Goal: Transaction & Acquisition: Purchase product/service

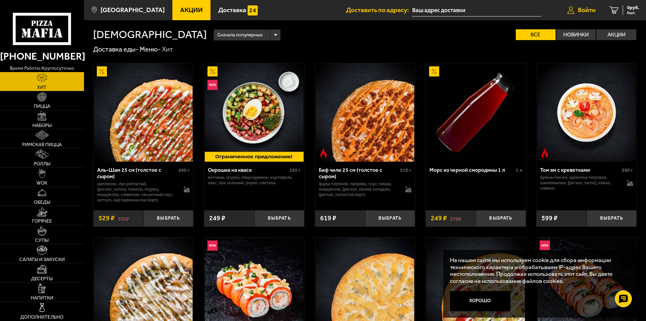
click at [590, 11] on span "Войти" at bounding box center [586, 10] width 18 height 6
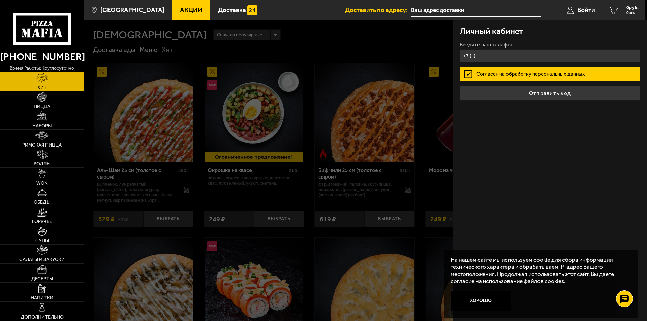
click at [501, 55] on input "+7 ( ) - -" at bounding box center [550, 55] width 181 height 13
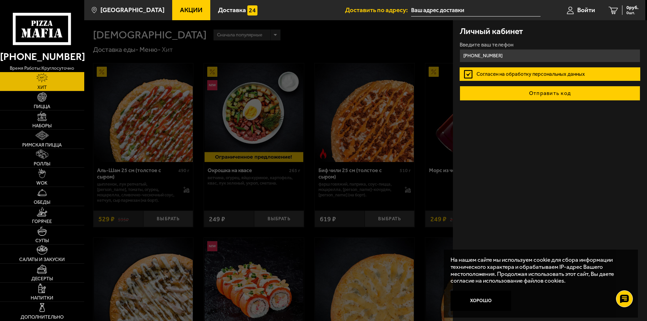
type input "[PHONE_NUMBER]"
click at [583, 97] on button "Отправить код" at bounding box center [550, 93] width 181 height 15
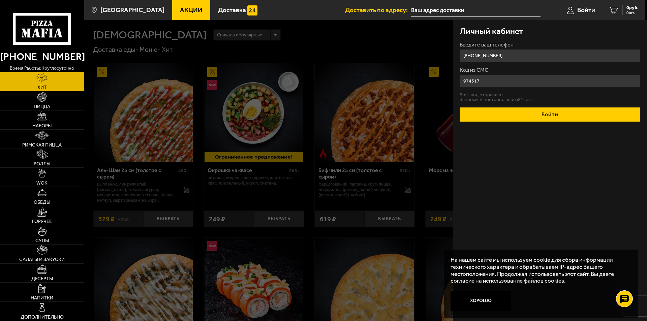
type input "974517"
click at [558, 113] on button "Войти" at bounding box center [550, 114] width 181 height 15
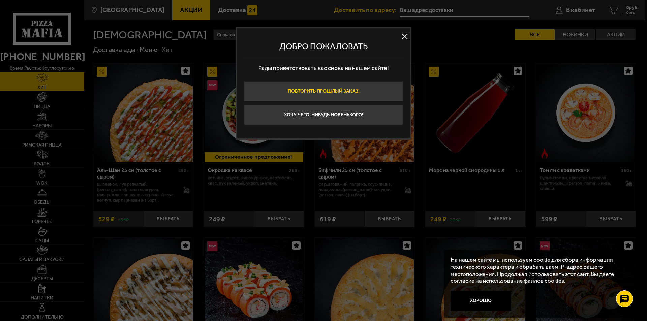
click at [376, 85] on button "Повторить прошлый заказ!" at bounding box center [323, 91] width 159 height 20
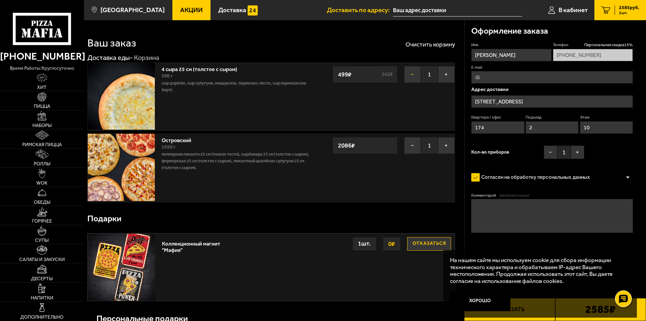
click at [410, 73] on button "−" at bounding box center [412, 74] width 17 height 17
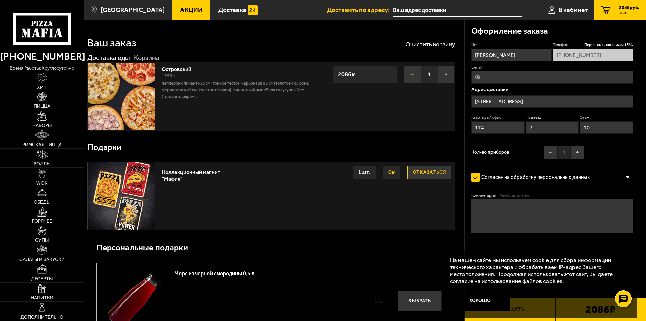
click at [412, 75] on button "−" at bounding box center [412, 74] width 17 height 17
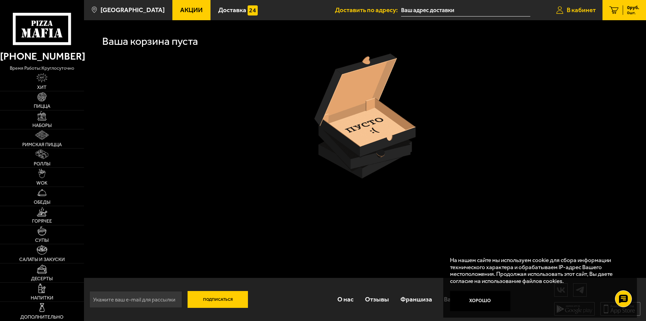
click at [575, 9] on span "В кабинет" at bounding box center [580, 10] width 29 height 6
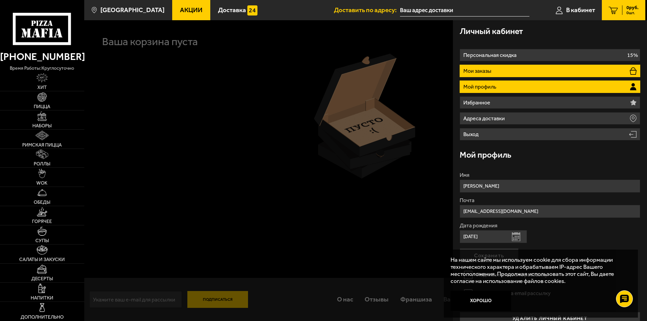
click at [499, 68] on li "Мои заказы" at bounding box center [550, 71] width 181 height 12
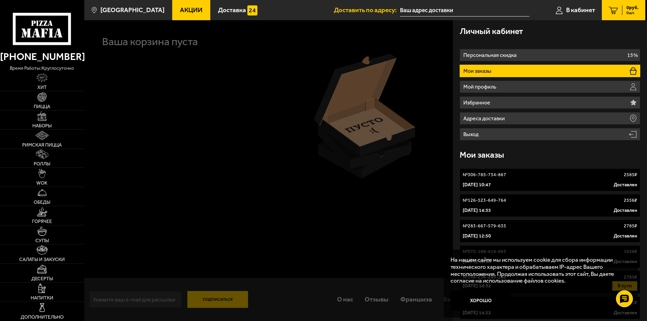
click at [550, 71] on li "Мои заказы" at bounding box center [550, 71] width 181 height 12
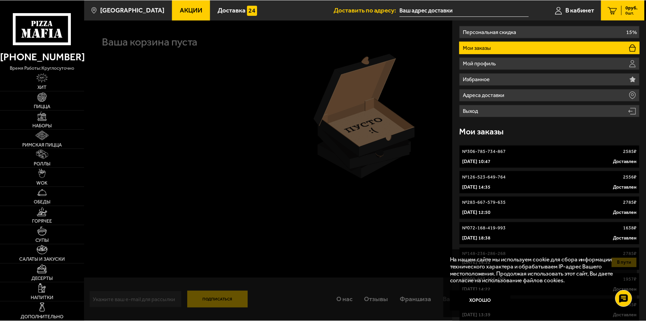
scroll to position [34, 0]
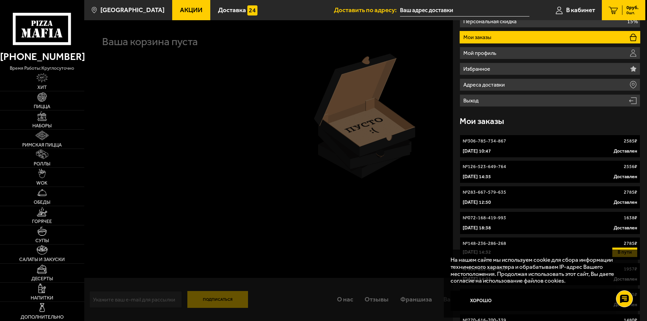
click at [558, 218] on div "№ 072-168-419-993 1638 ₽" at bounding box center [550, 218] width 175 height 7
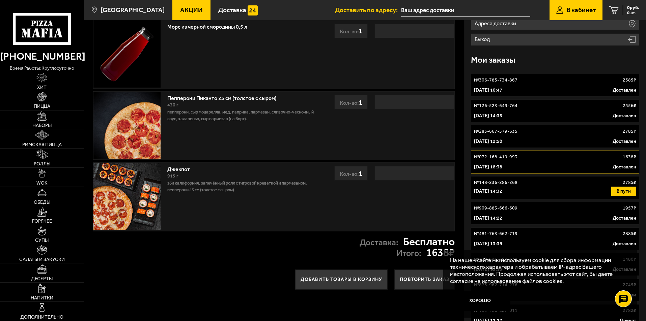
scroll to position [101, 0]
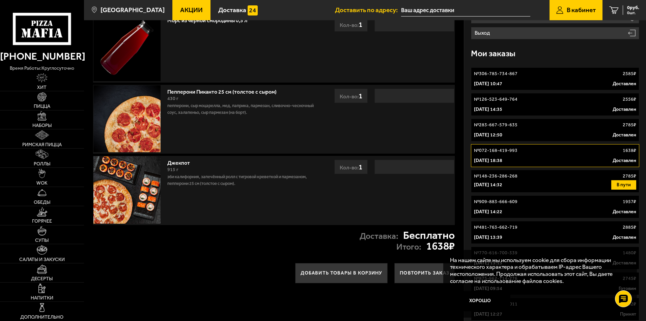
click at [564, 182] on div "[DATE] 14:32 В пути" at bounding box center [555, 184] width 162 height 9
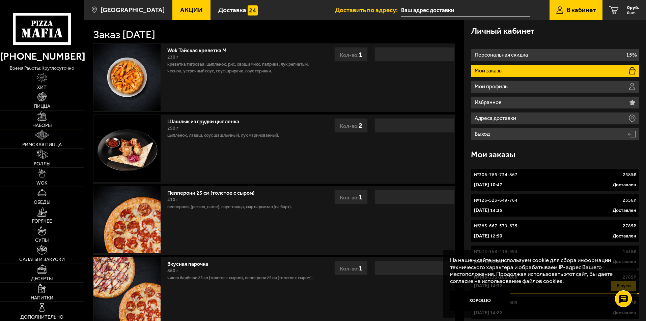
click at [39, 122] on link "Наборы" at bounding box center [42, 120] width 84 height 19
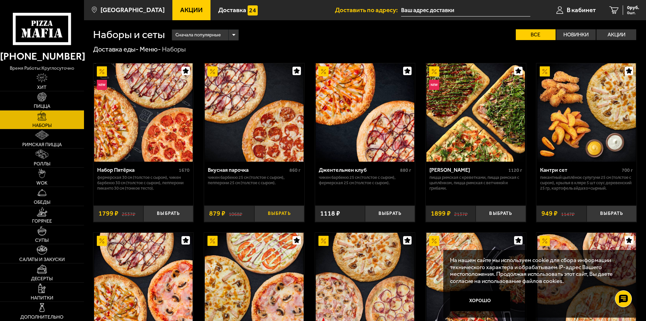
click at [284, 216] on button "Выбрать" at bounding box center [279, 214] width 50 height 17
click at [53, 100] on link "Пицца" at bounding box center [42, 100] width 84 height 19
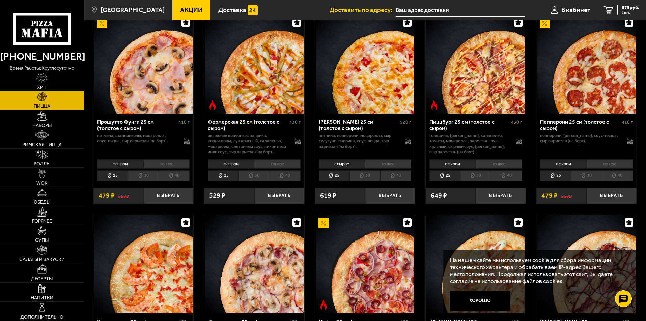
scroll to position [472, 0]
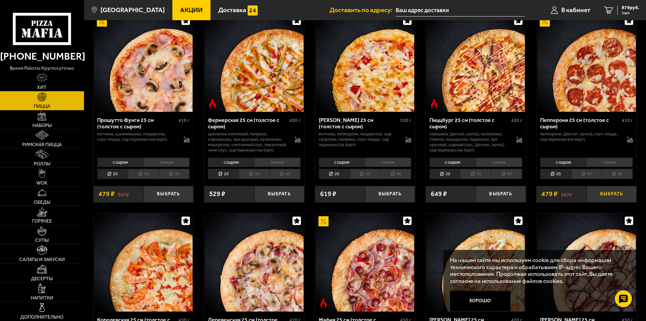
click at [616, 203] on button "Выбрать" at bounding box center [611, 194] width 50 height 17
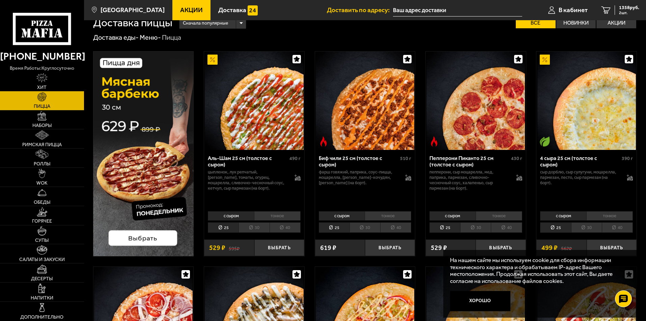
scroll to position [0, 0]
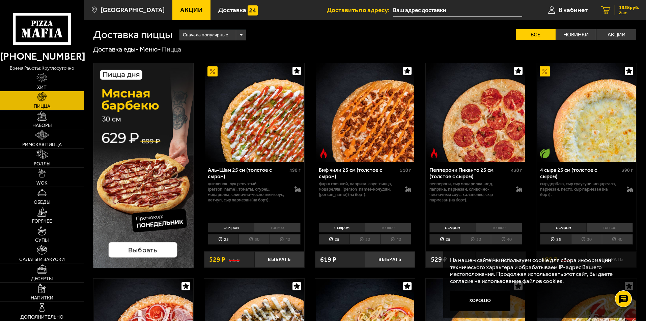
click at [623, 11] on span "2 шт." at bounding box center [629, 13] width 20 height 4
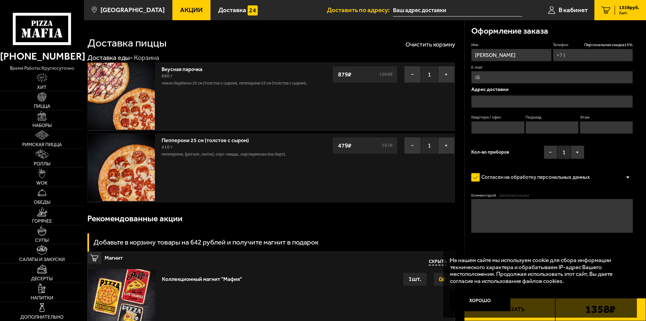
type input "[PHONE_NUMBER]"
type input "[STREET_ADDRESS]"
type input "174"
type input "2"
type input "10"
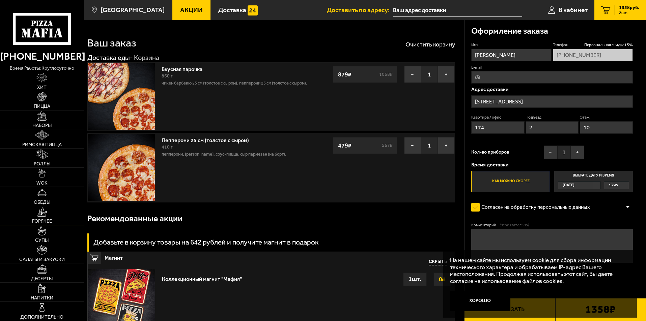
scroll to position [34, 0]
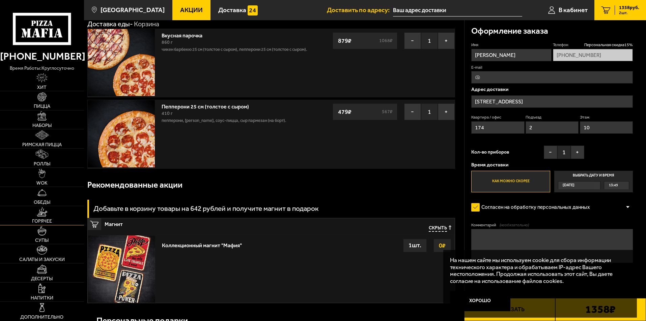
click at [53, 213] on link "Горячее" at bounding box center [42, 215] width 84 height 19
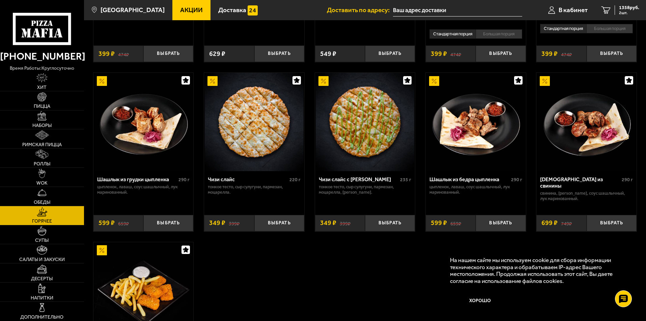
scroll to position [371, 0]
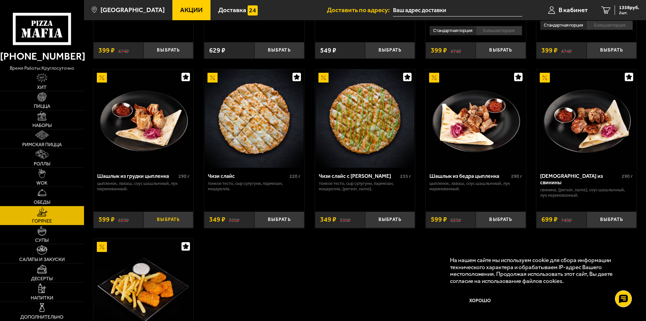
click at [173, 224] on button "Выбрать" at bounding box center [168, 220] width 50 height 17
click at [623, 8] on span "1957 руб." at bounding box center [629, 7] width 20 height 5
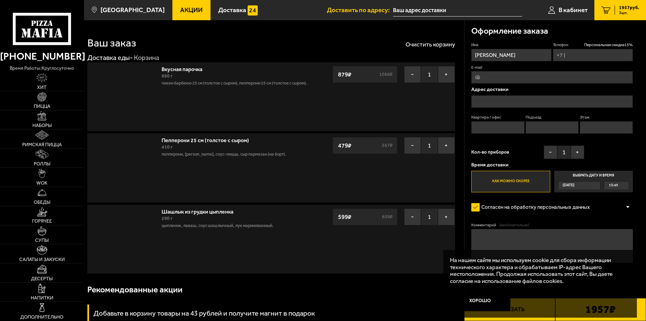
type input "[PHONE_NUMBER]"
type input "[STREET_ADDRESS]"
type input "174"
type input "2"
type input "10"
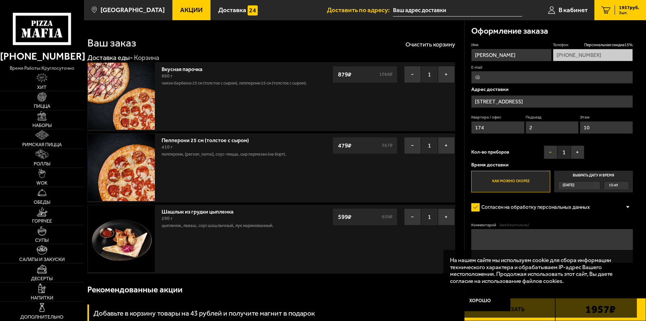
click at [546, 154] on button "−" at bounding box center [549, 152] width 13 height 13
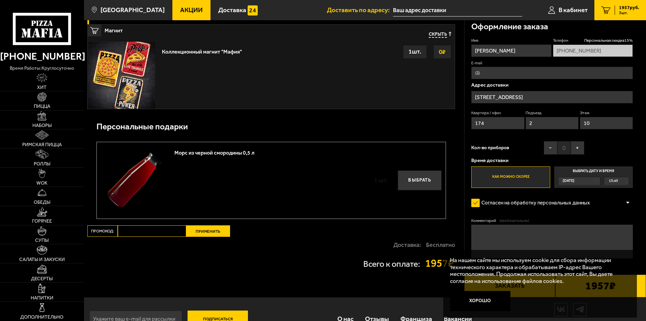
scroll to position [320, 0]
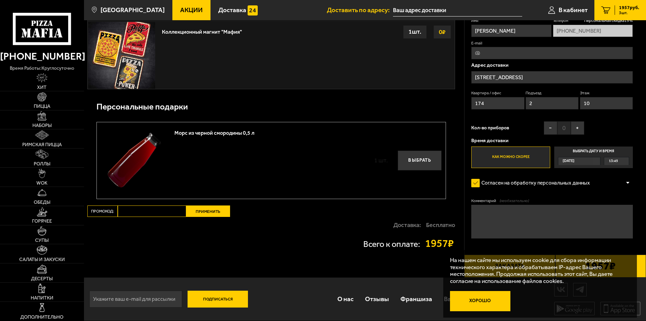
click at [480, 301] on button "Хорошо" at bounding box center [480, 301] width 61 height 20
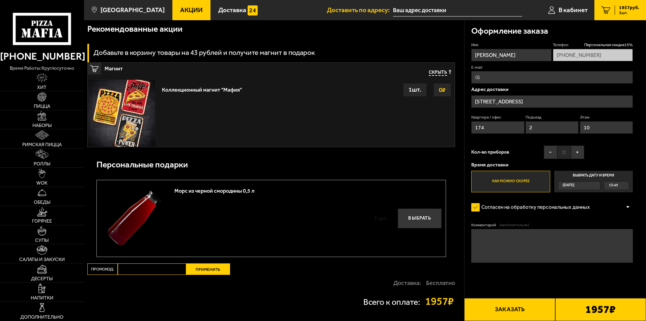
scroll to position [303, 0]
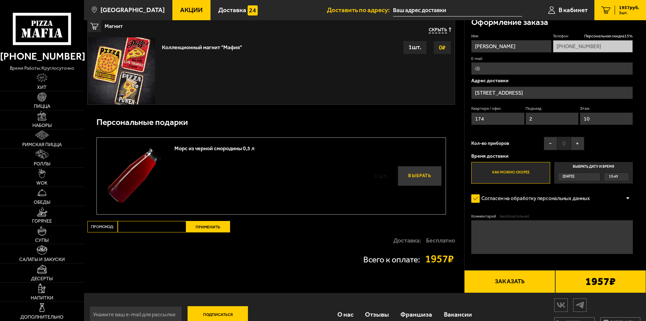
click at [417, 177] on button "Выбрать" at bounding box center [419, 176] width 44 height 20
click at [407, 180] on button "−" at bounding box center [407, 176] width 13 height 13
click at [422, 178] on button "Выбрать" at bounding box center [419, 176] width 44 height 20
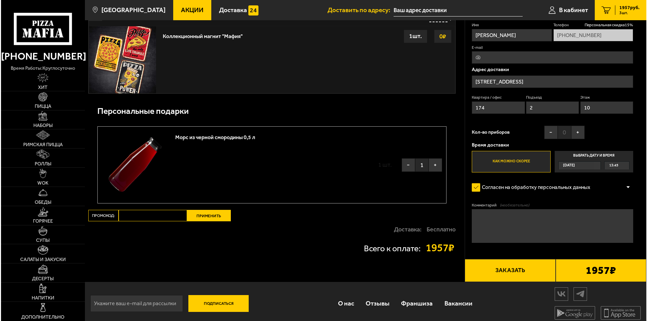
scroll to position [320, 0]
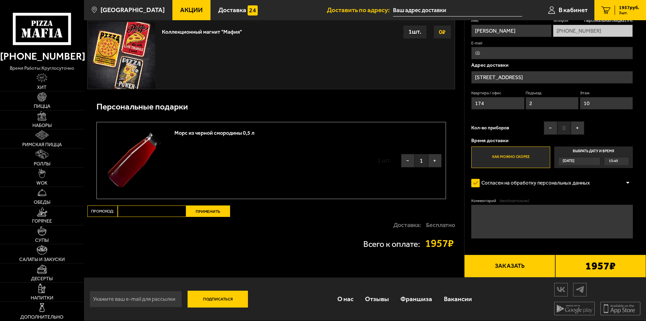
click at [514, 267] on button "Заказать" at bounding box center [509, 266] width 91 height 23
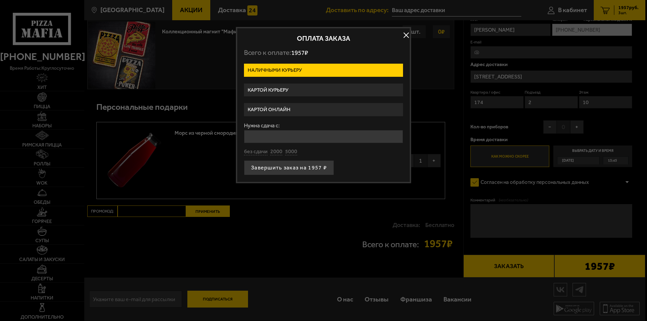
click at [319, 111] on label "Картой онлайн" at bounding box center [323, 109] width 159 height 13
click at [0, 0] on input "Картой онлайн" at bounding box center [0, 0] width 0 height 0
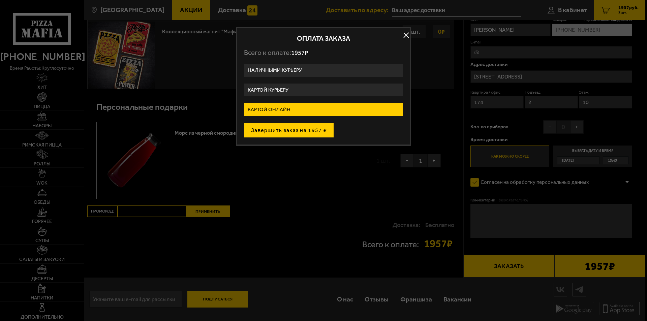
click at [316, 133] on button "Завершить заказ на 1957 ₽" at bounding box center [289, 130] width 90 height 15
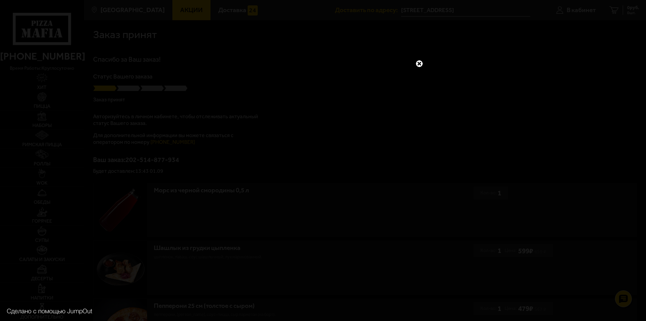
click at [420, 63] on link at bounding box center [419, 63] width 9 height 9
